Goal: Task Accomplishment & Management: Use online tool/utility

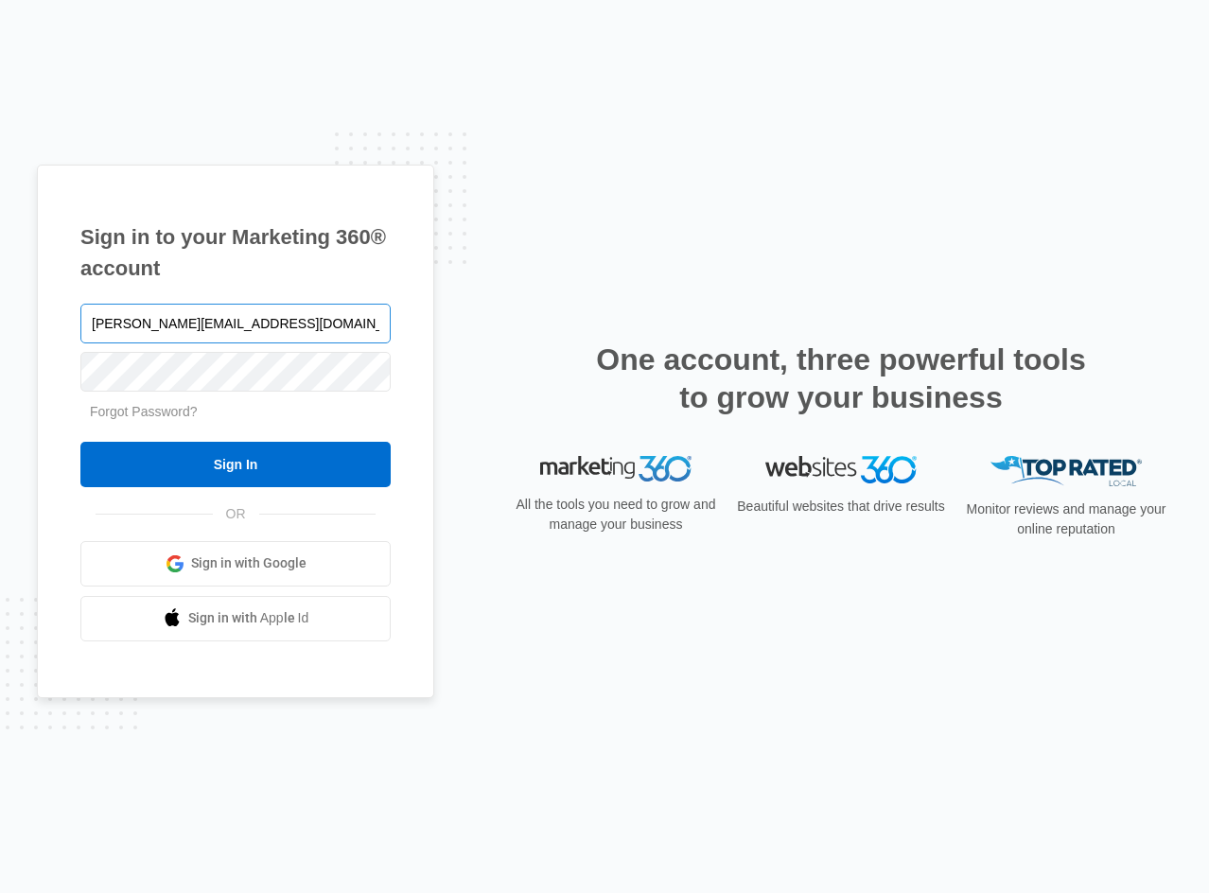
type input "brice@shiregraphics.com"
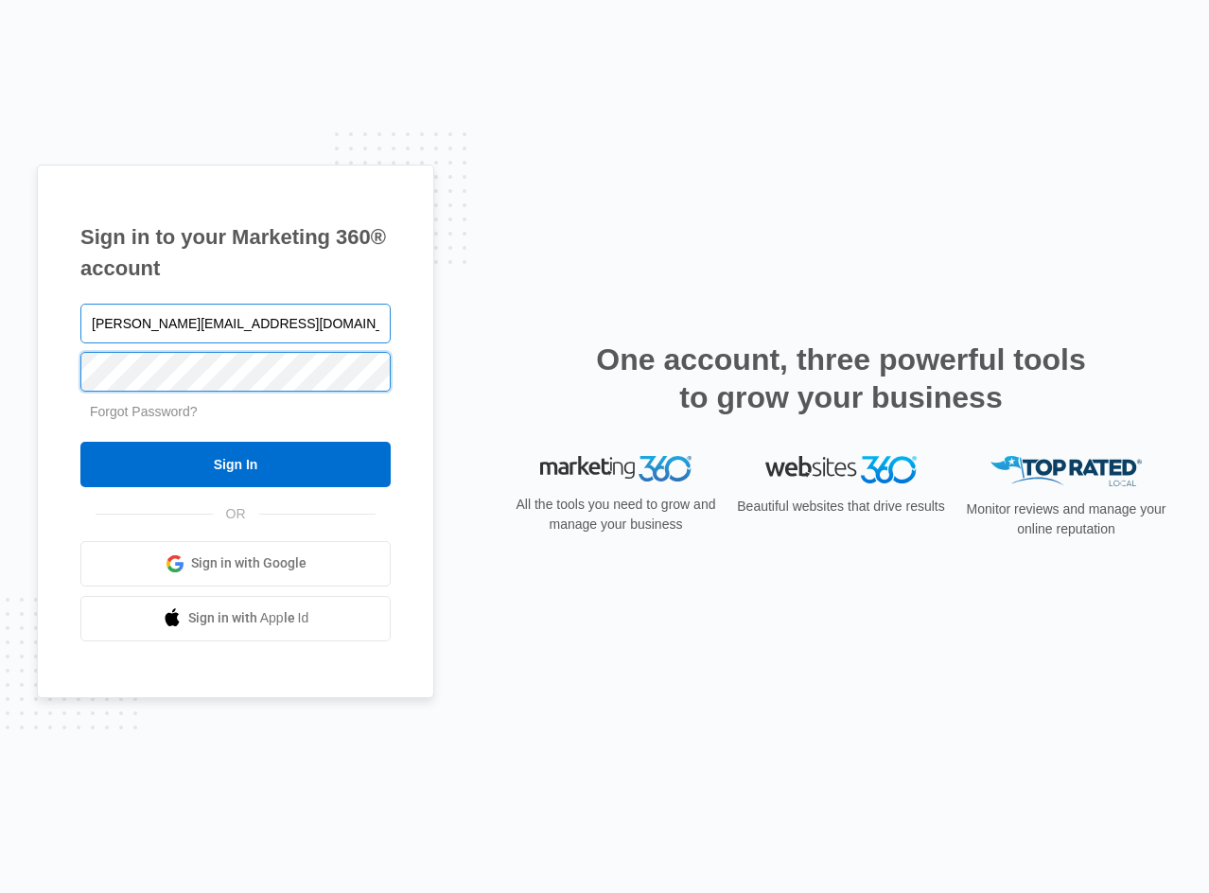
click at [80, 442] on input "Sign In" at bounding box center [235, 464] width 310 height 45
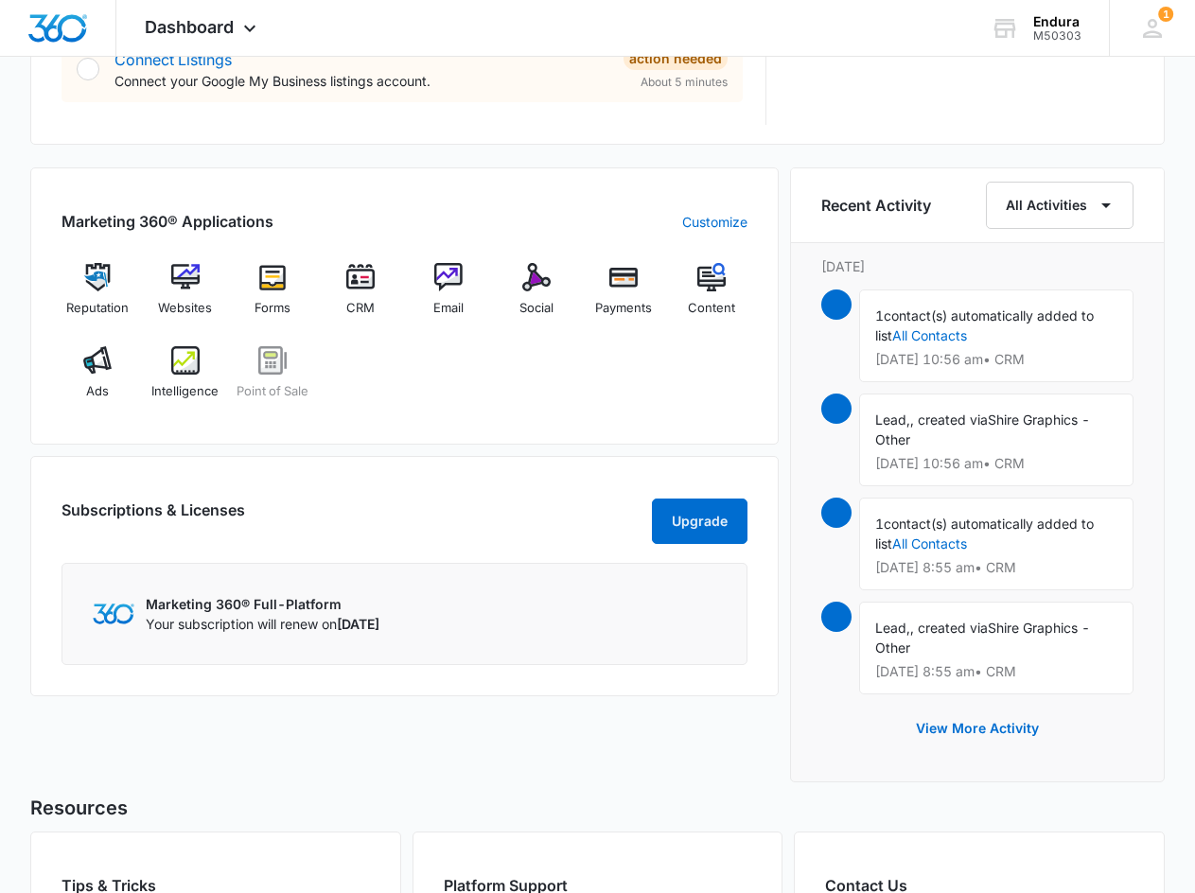
scroll to position [1032, 0]
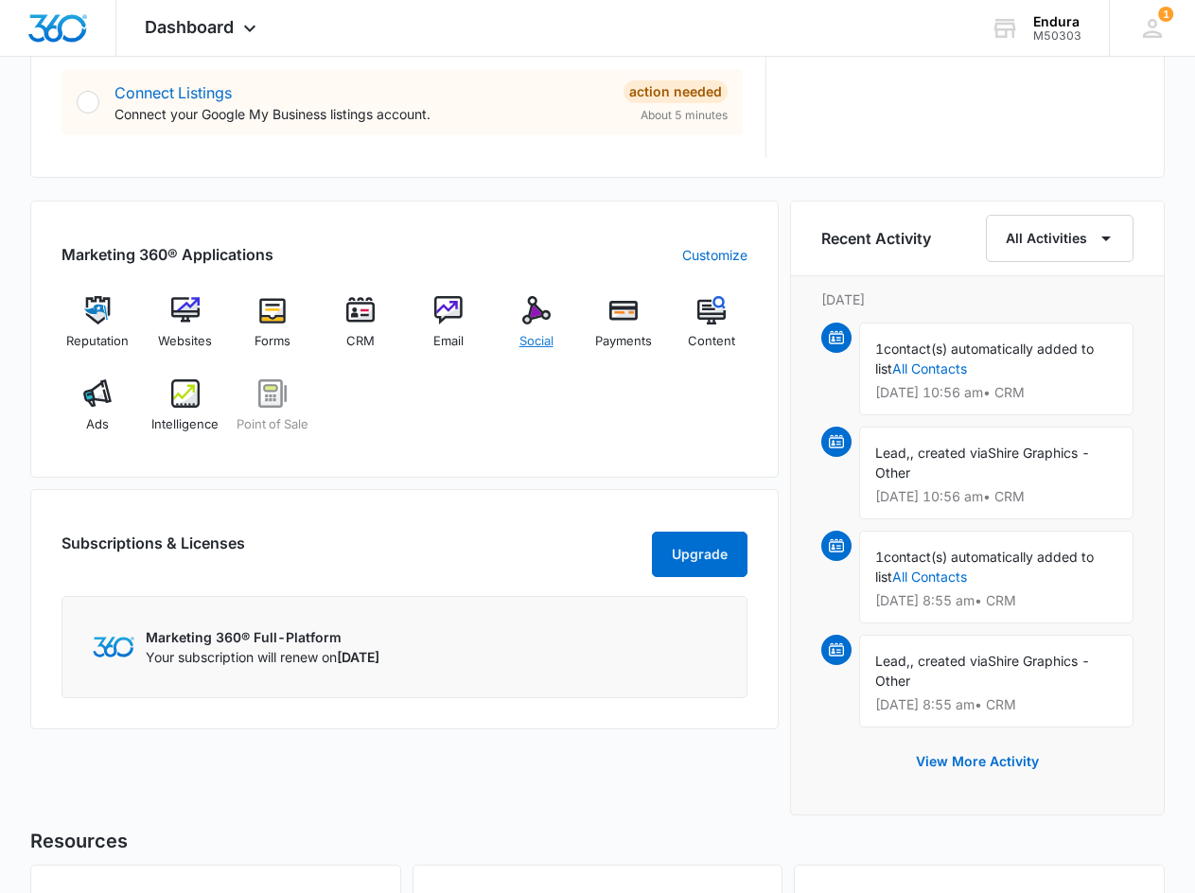
click at [538, 316] on img at bounding box center [536, 310] width 28 height 28
